Goal: Task Accomplishment & Management: Manage account settings

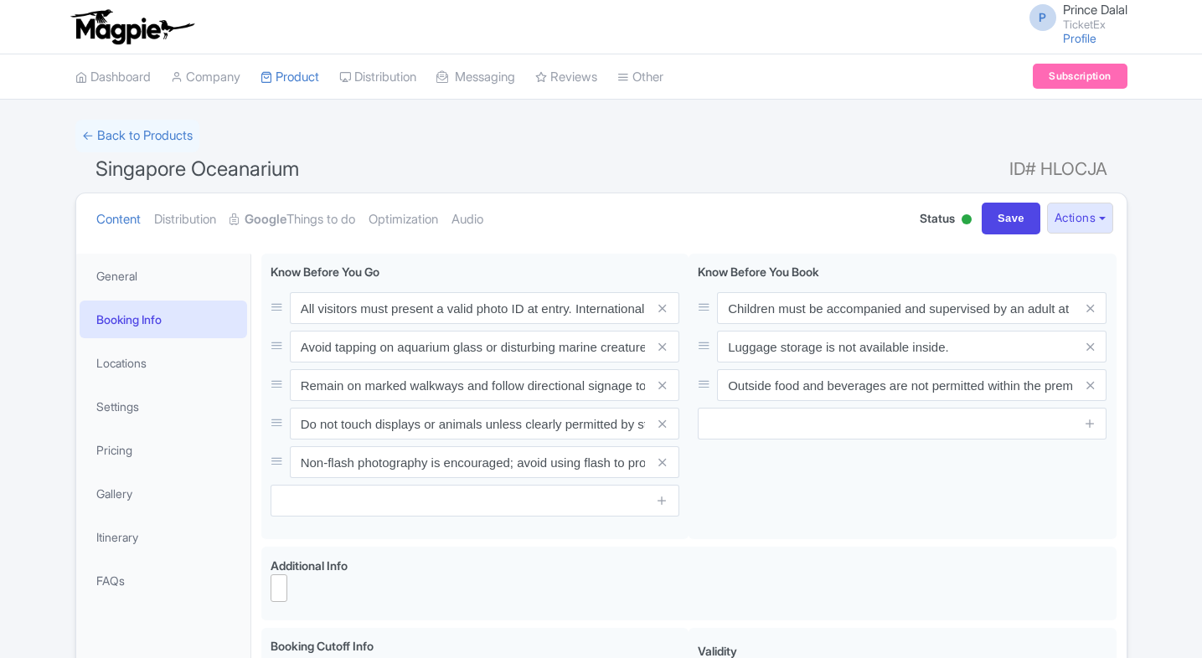
select select
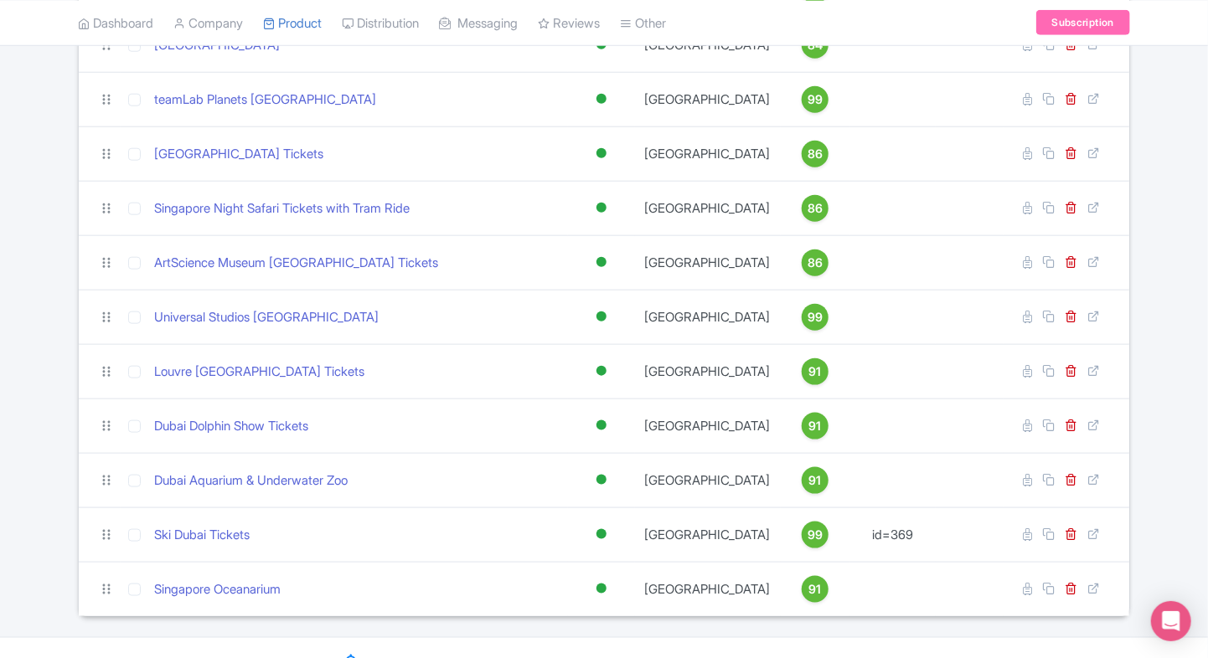
scroll to position [777, 0]
